Goal: Task Accomplishment & Management: Manage account settings

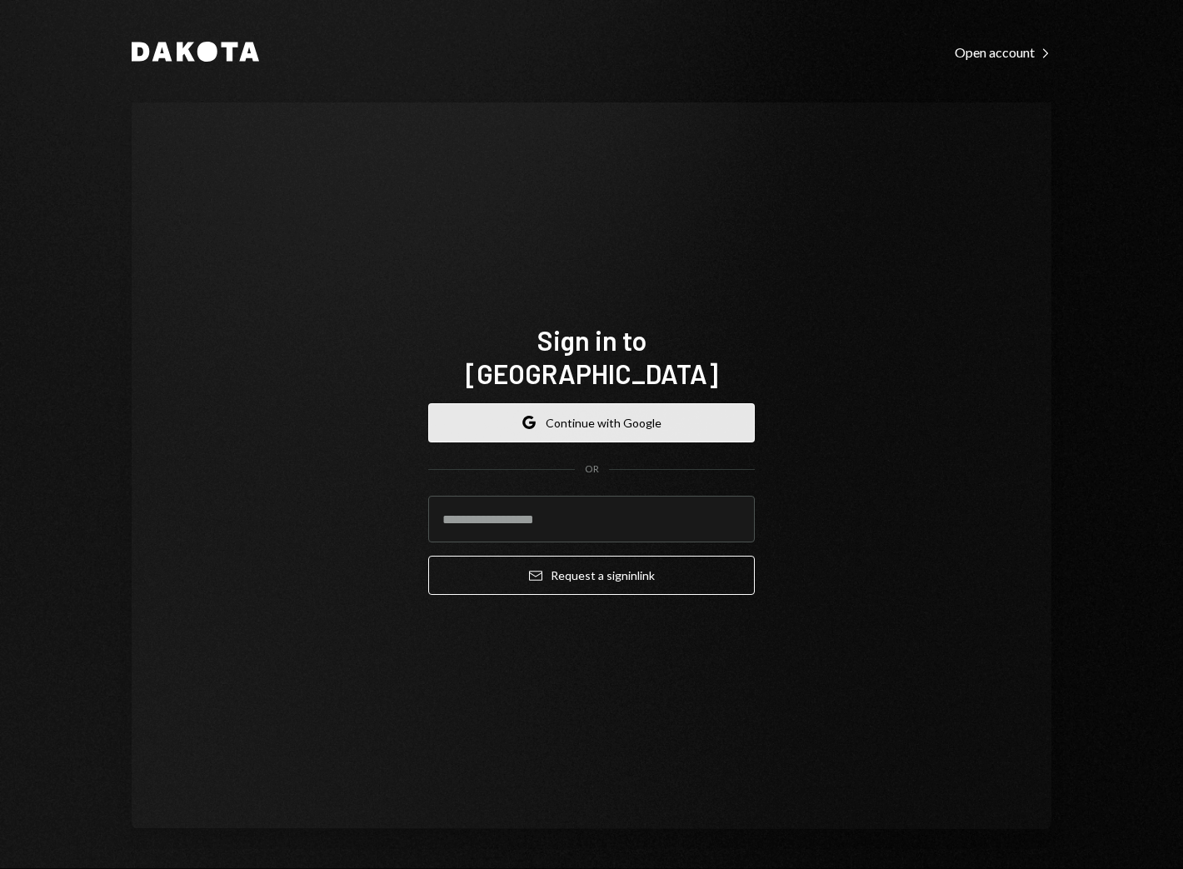
click at [605, 411] on button "Google Continue with Google" at bounding box center [591, 422] width 326 height 39
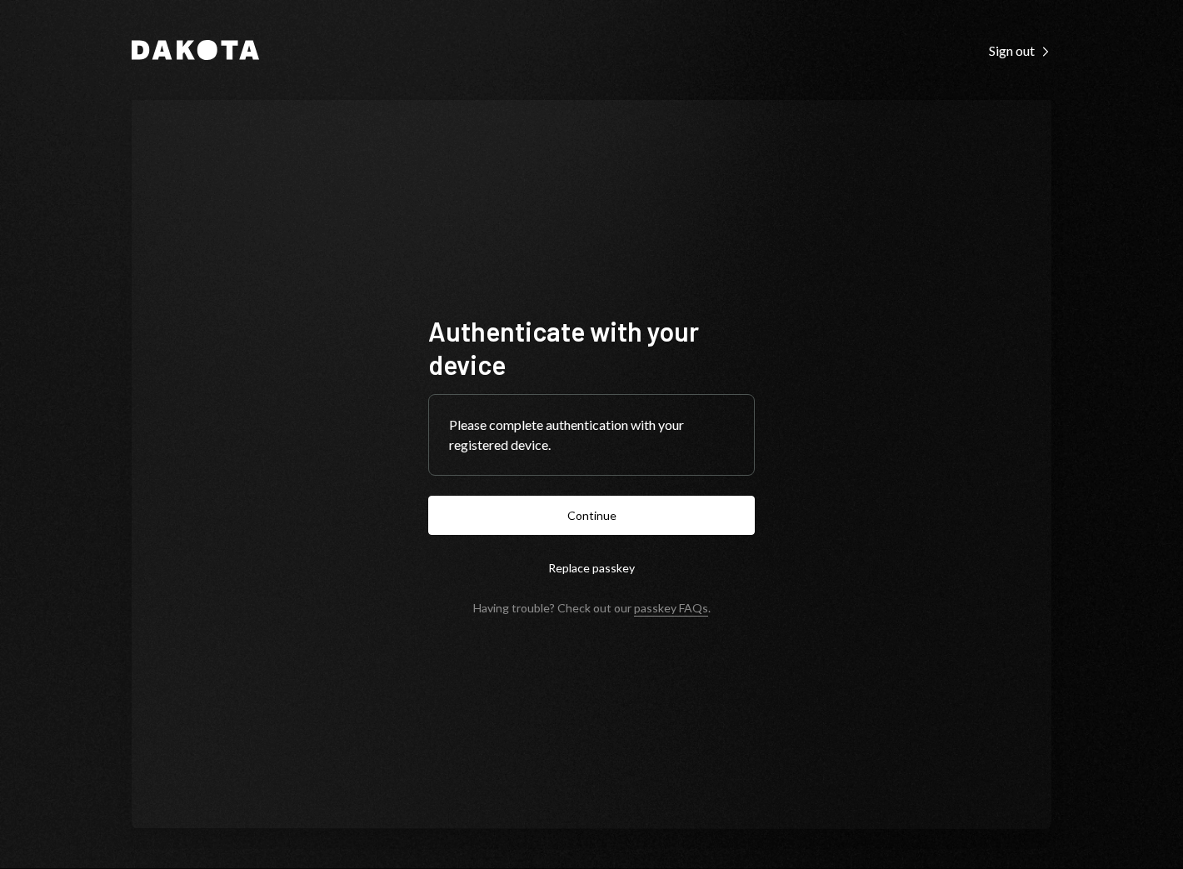
click at [731, 493] on form "Authenticate with your device Please complete authentication with your register…" at bounding box center [591, 464] width 326 height 301
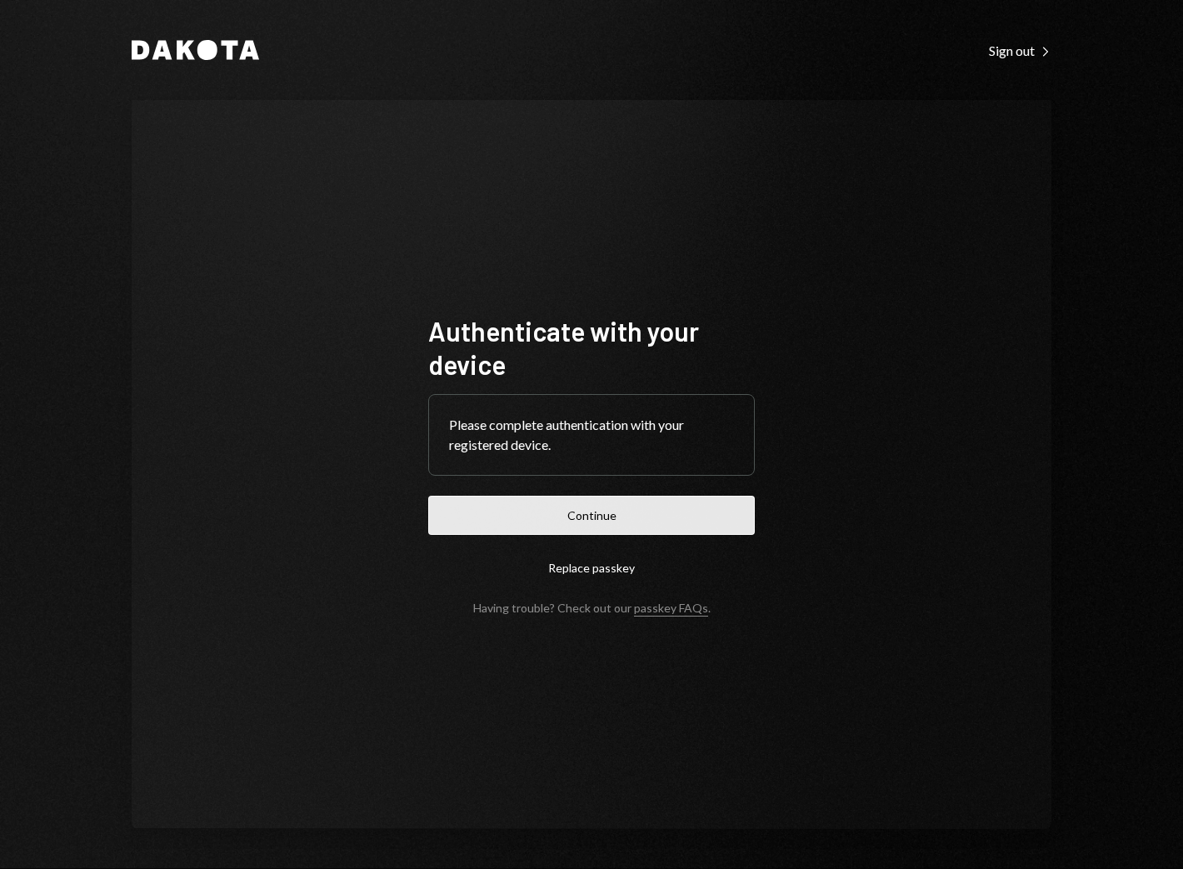
click at [726, 508] on button "Continue" at bounding box center [591, 515] width 326 height 39
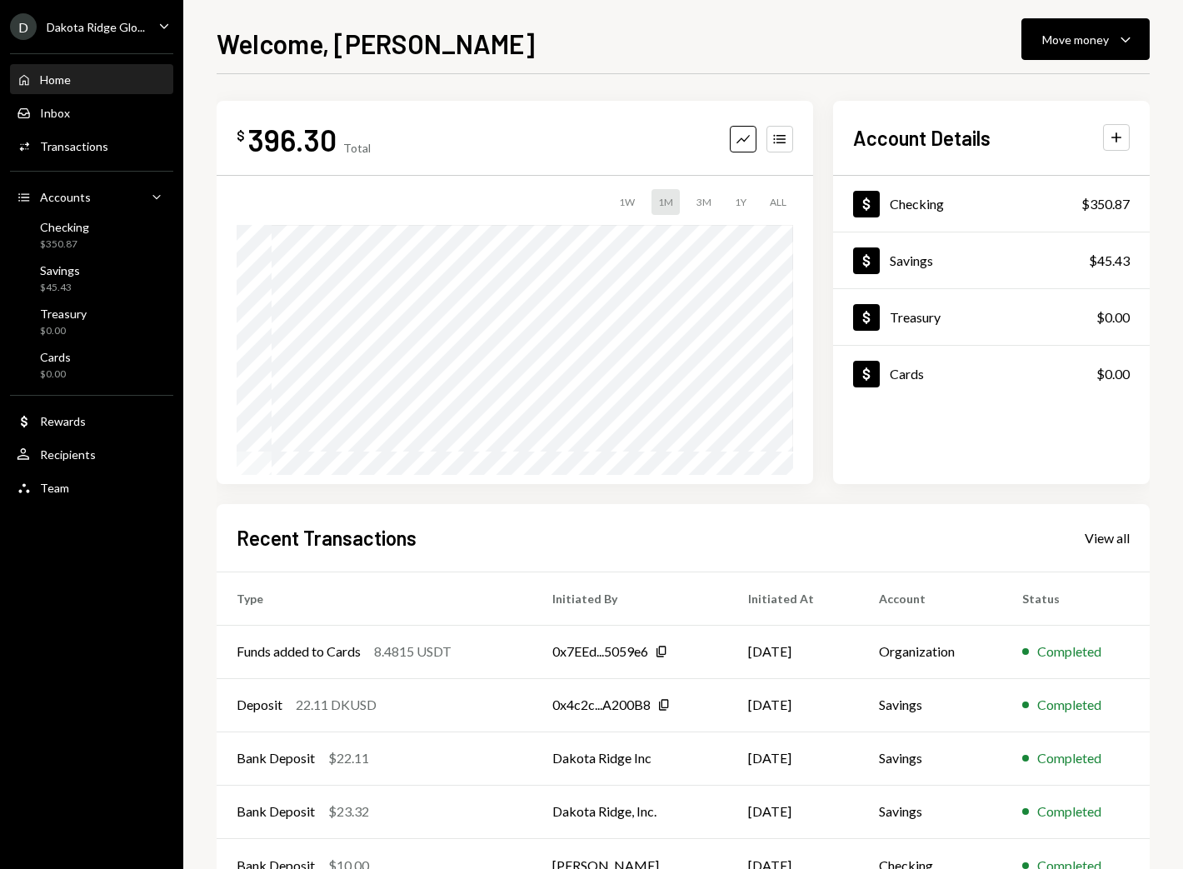
click at [112, 22] on div "Dakota Ridge Glo..." at bounding box center [96, 27] width 98 height 14
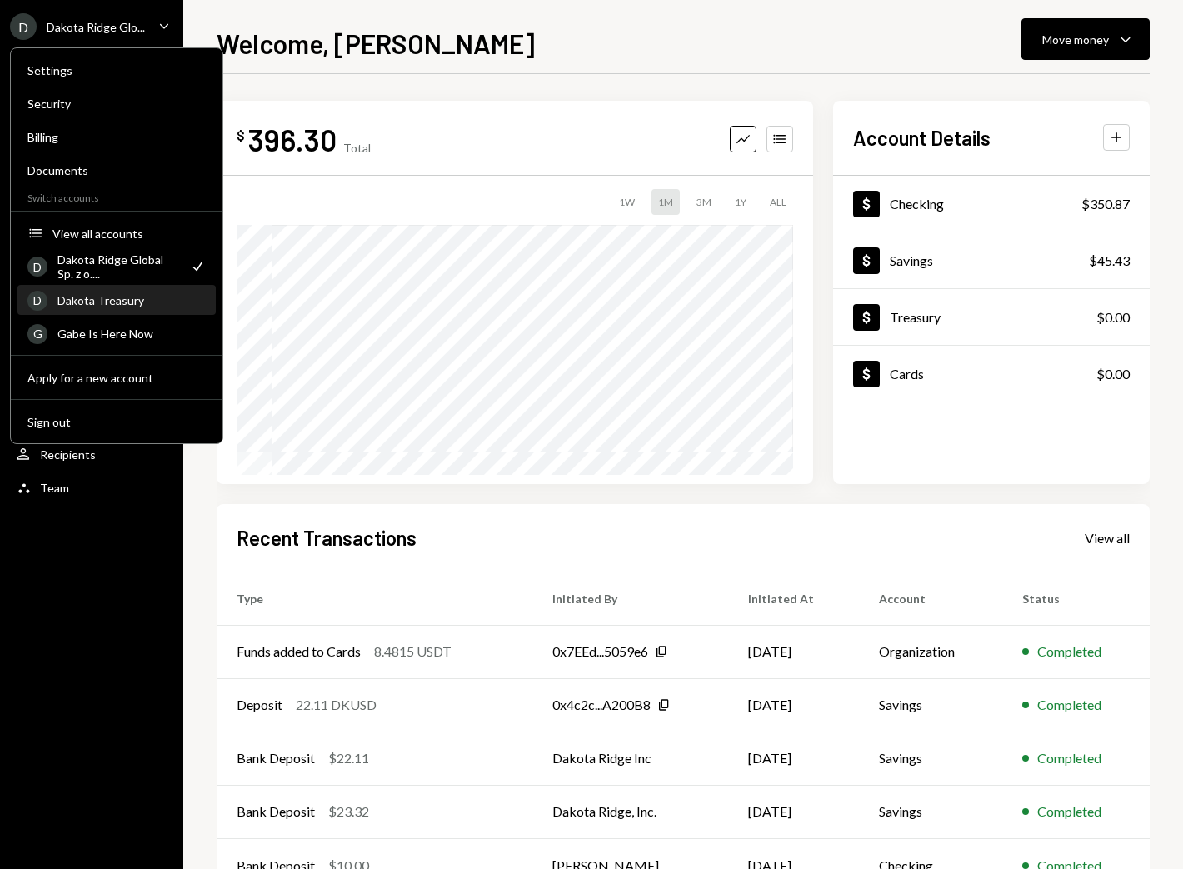
click at [108, 306] on div "Dakota Treasury" at bounding box center [131, 300] width 148 height 14
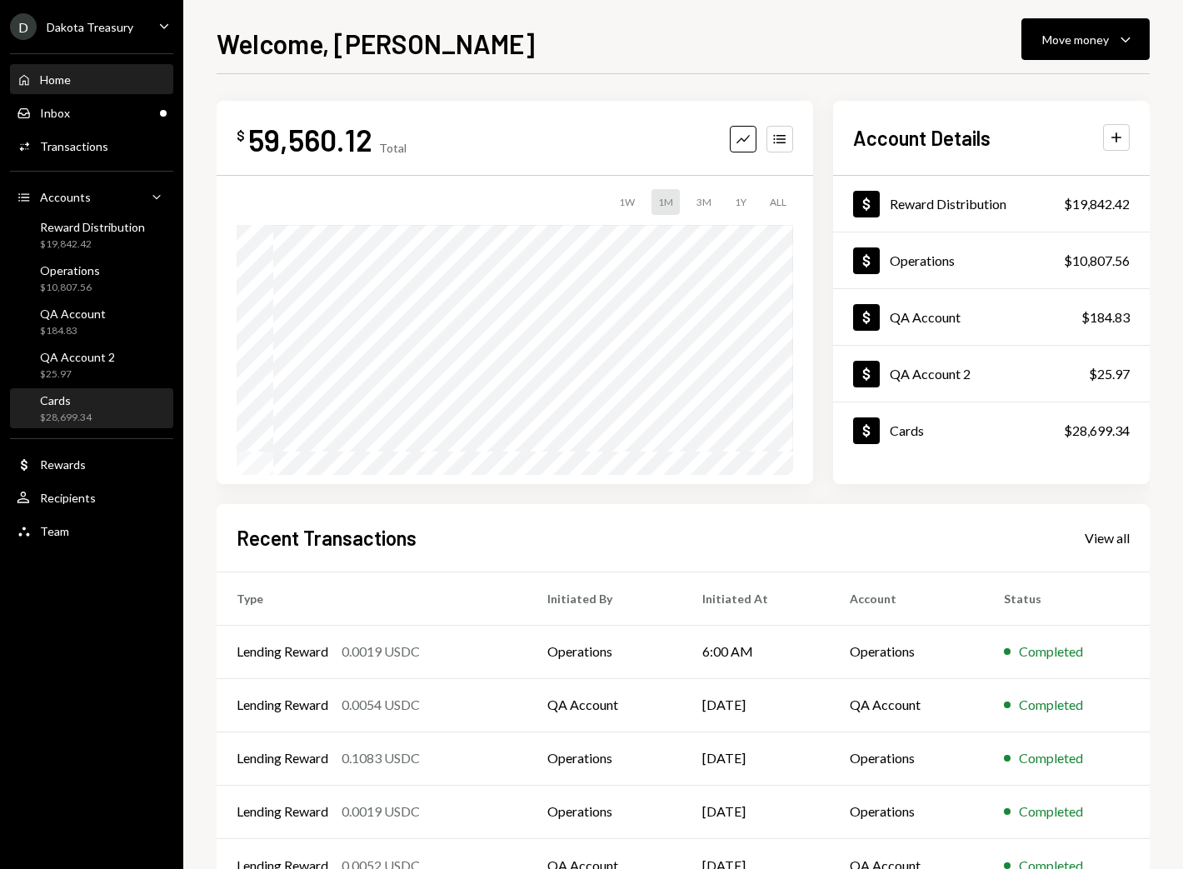
click at [143, 402] on div "Cards $28,699.34" at bounding box center [92, 409] width 150 height 32
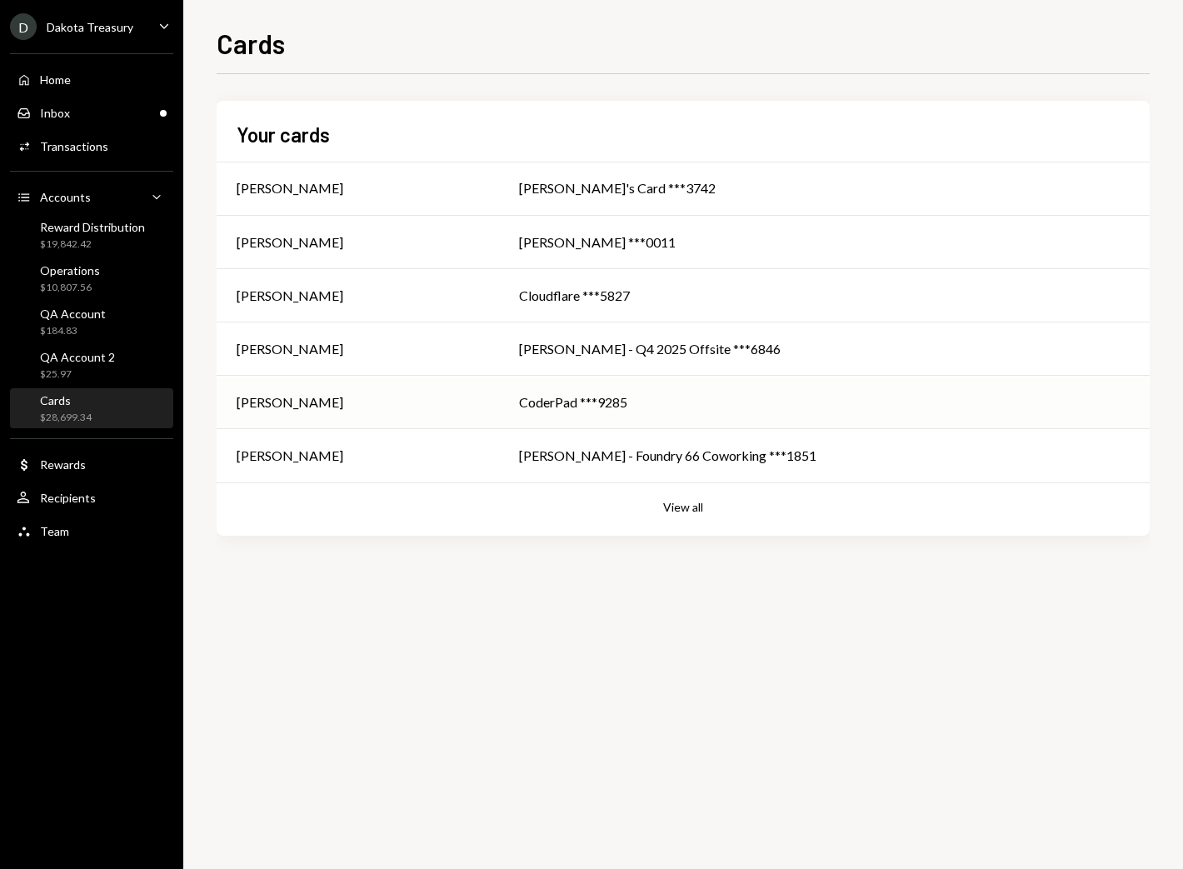
click at [572, 407] on div "CoderPad ***9285" at bounding box center [824, 402] width 610 height 20
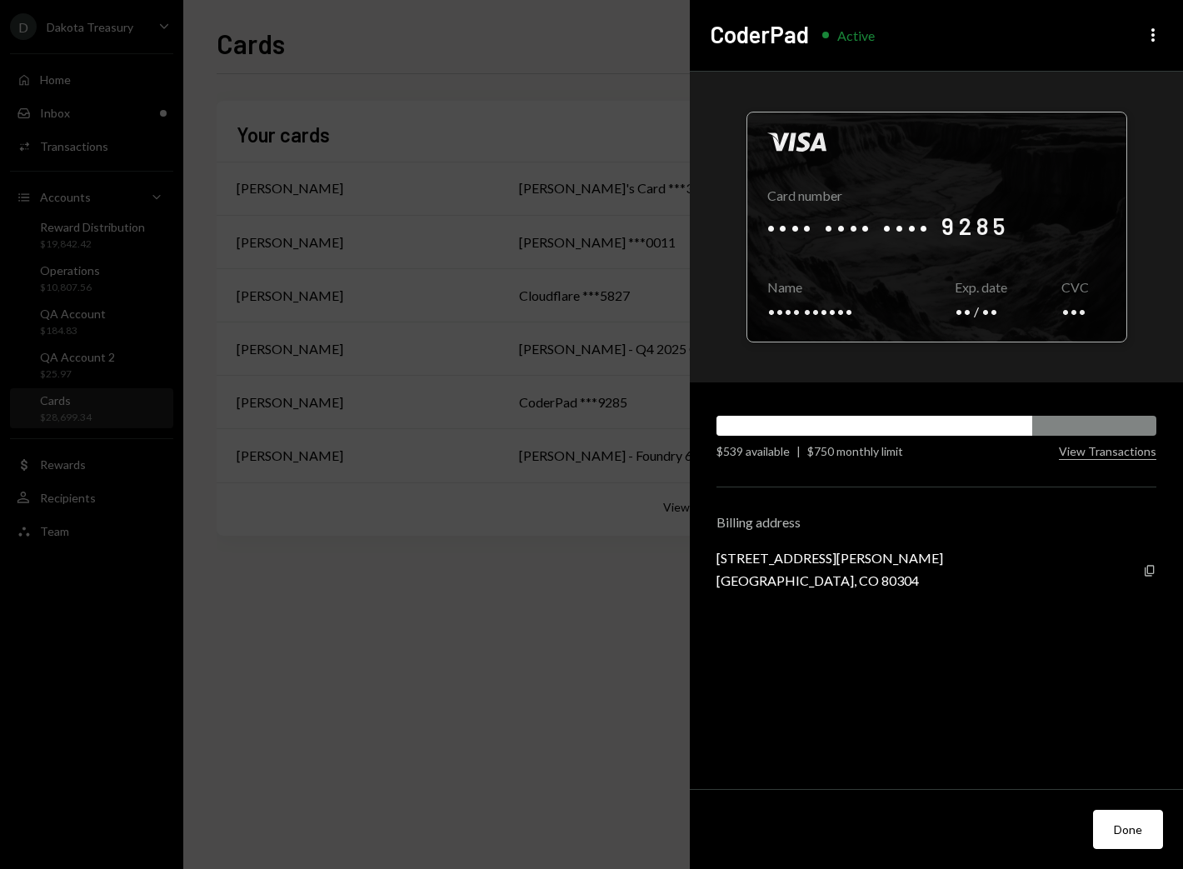
click at [992, 227] on div at bounding box center [936, 226] width 379 height 229
